Goal: Navigation & Orientation: Find specific page/section

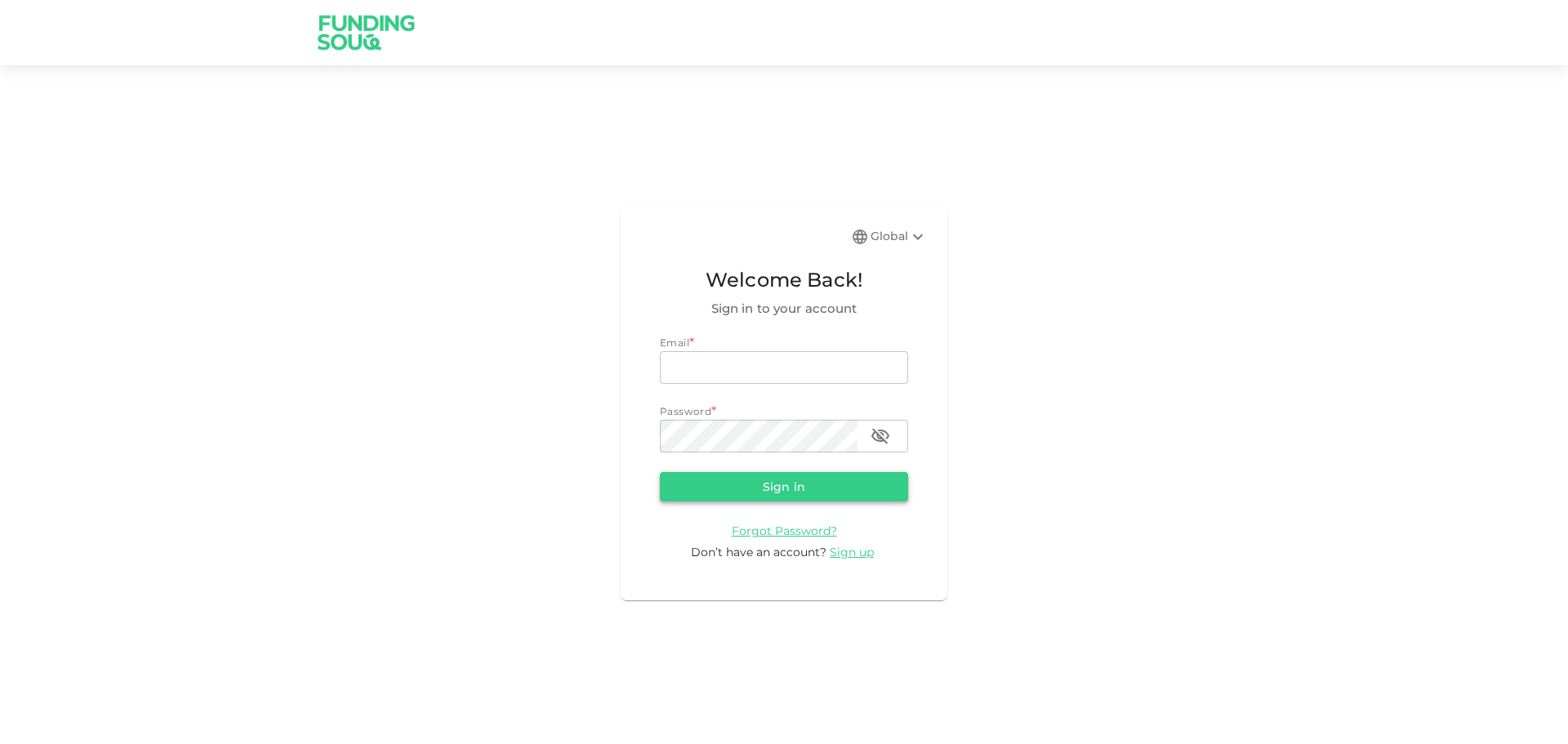
type input "[EMAIL_ADDRESS][DOMAIN_NAME]"
click at [777, 488] on button "Sign in" at bounding box center [784, 487] width 249 height 29
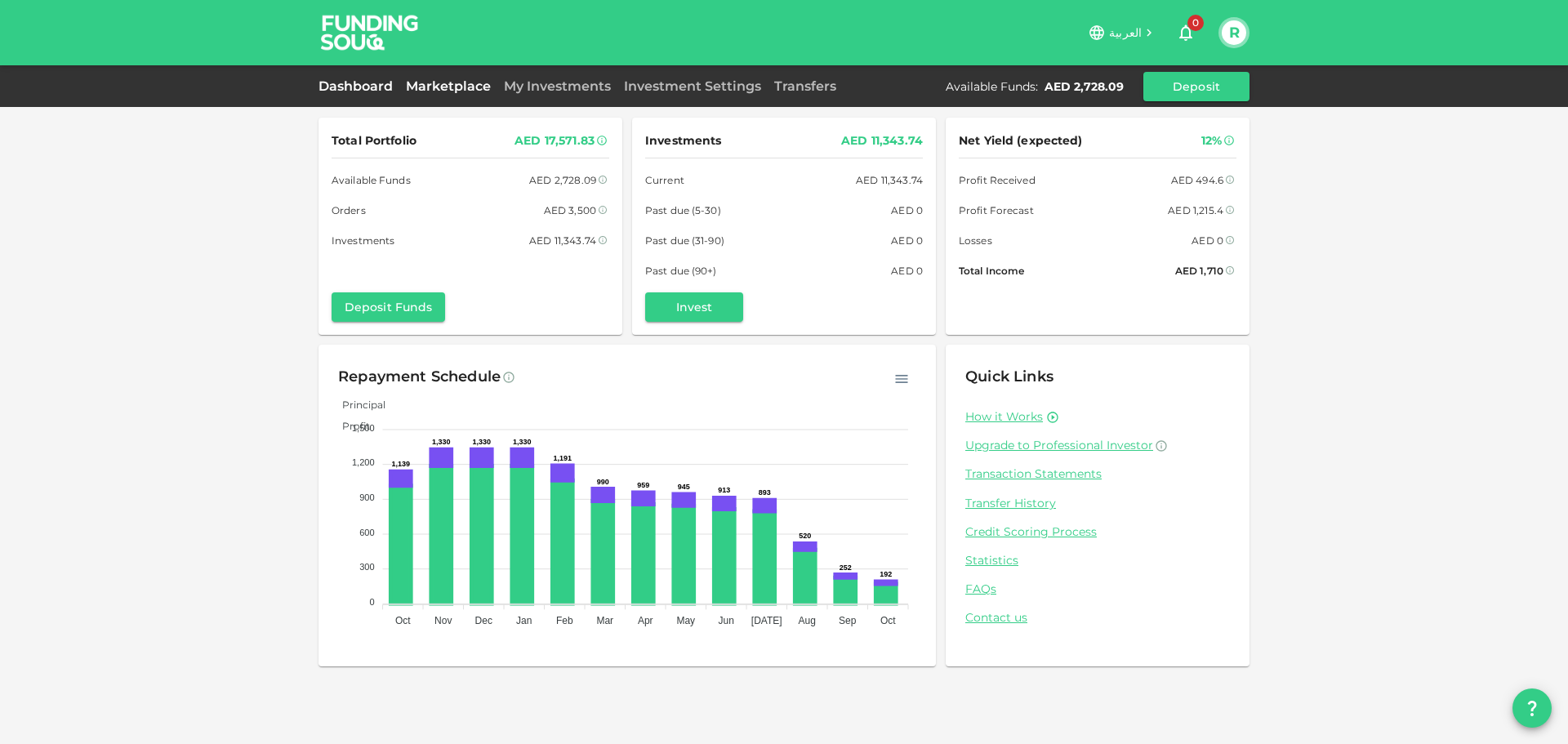
click at [418, 86] on link "Marketplace" at bounding box center [448, 86] width 98 height 16
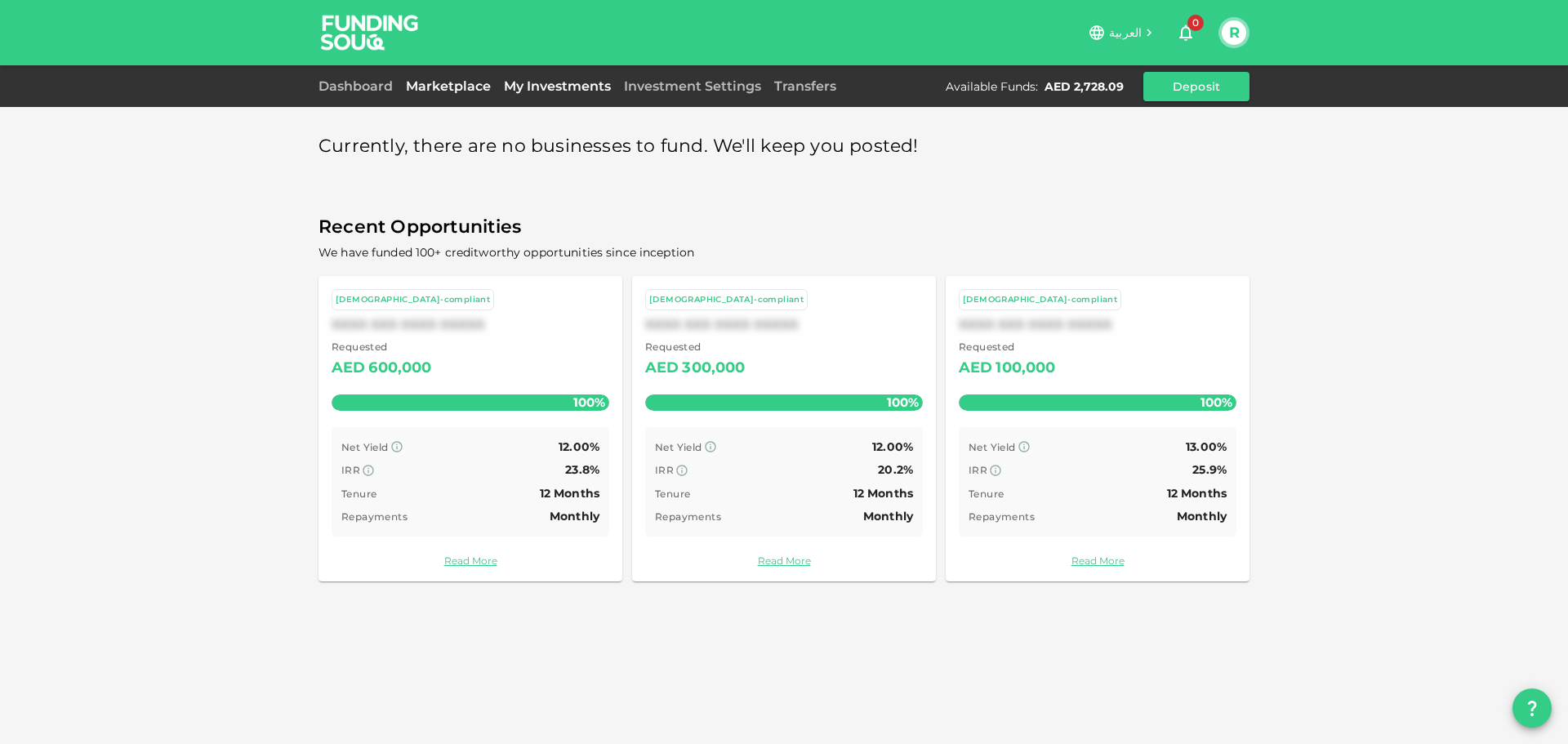
click at [515, 84] on link "My Investments" at bounding box center [557, 86] width 120 height 16
